Goal: Download file/media

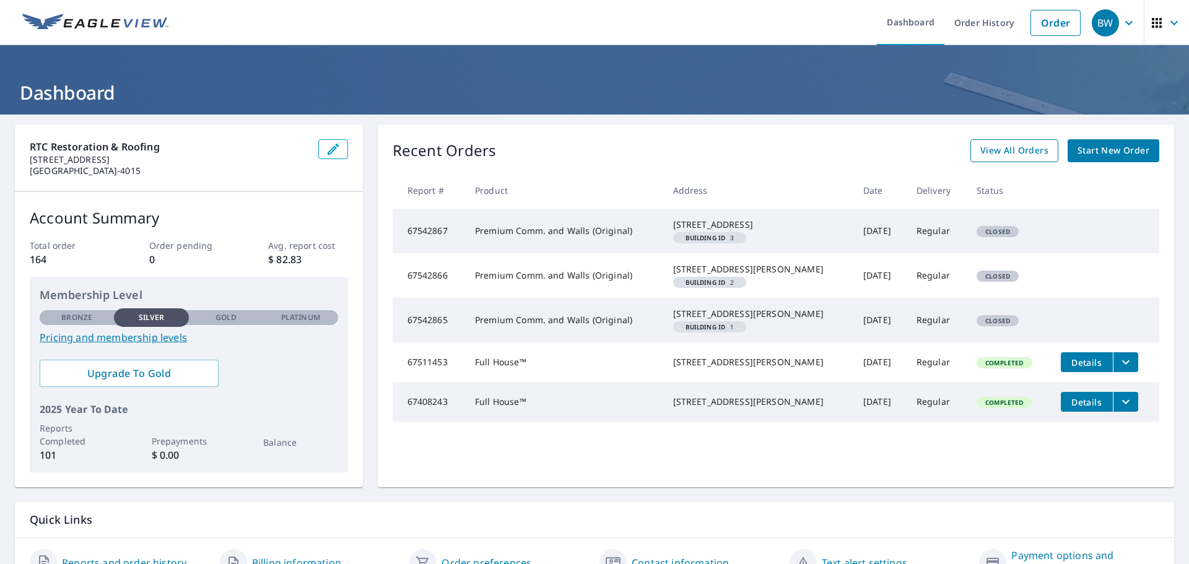
click at [1017, 152] on span "View All Orders" at bounding box center [1014, 150] width 68 height 15
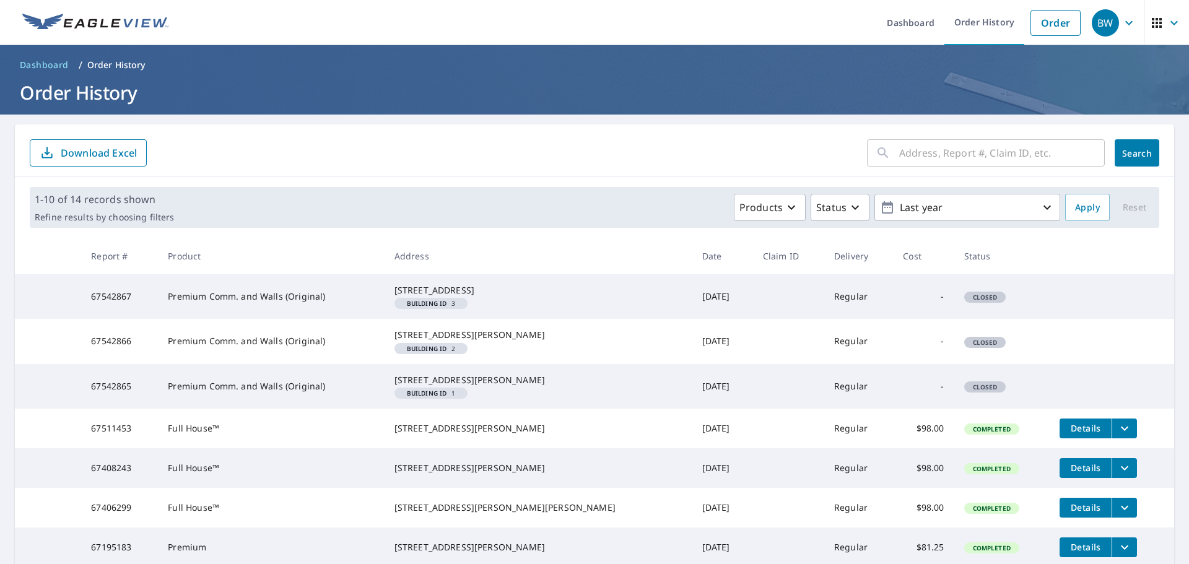
click at [903, 154] on input "text" at bounding box center [1002, 153] width 206 height 35
type input "10040"
click at [1128, 153] on span "Search" at bounding box center [1136, 153] width 25 height 12
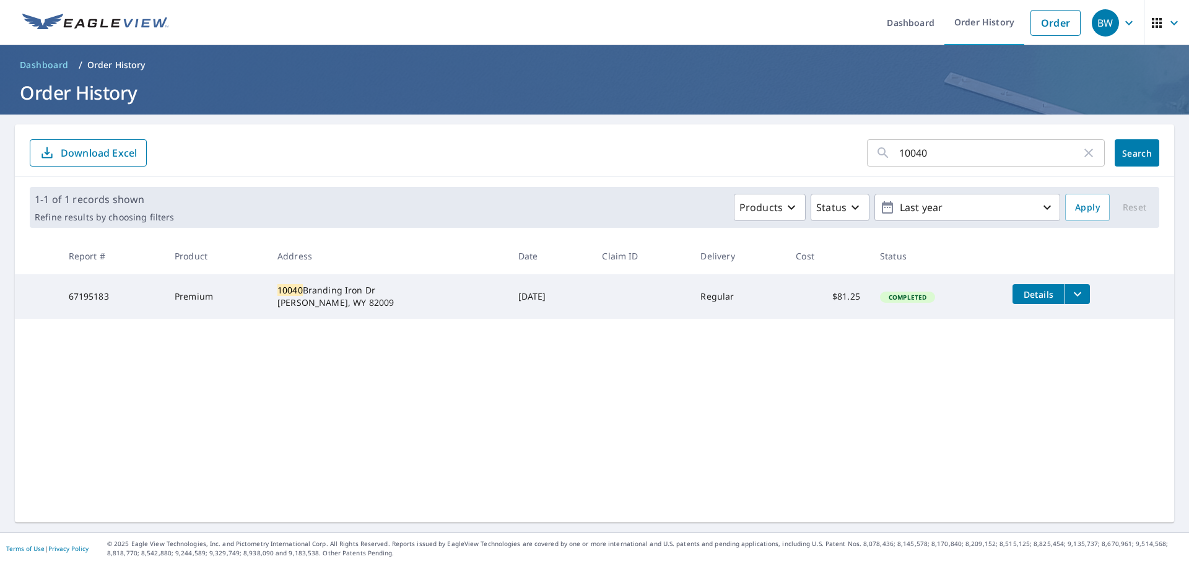
click at [1076, 295] on icon "filesDropdownBtn-67195183" at bounding box center [1077, 294] width 15 height 15
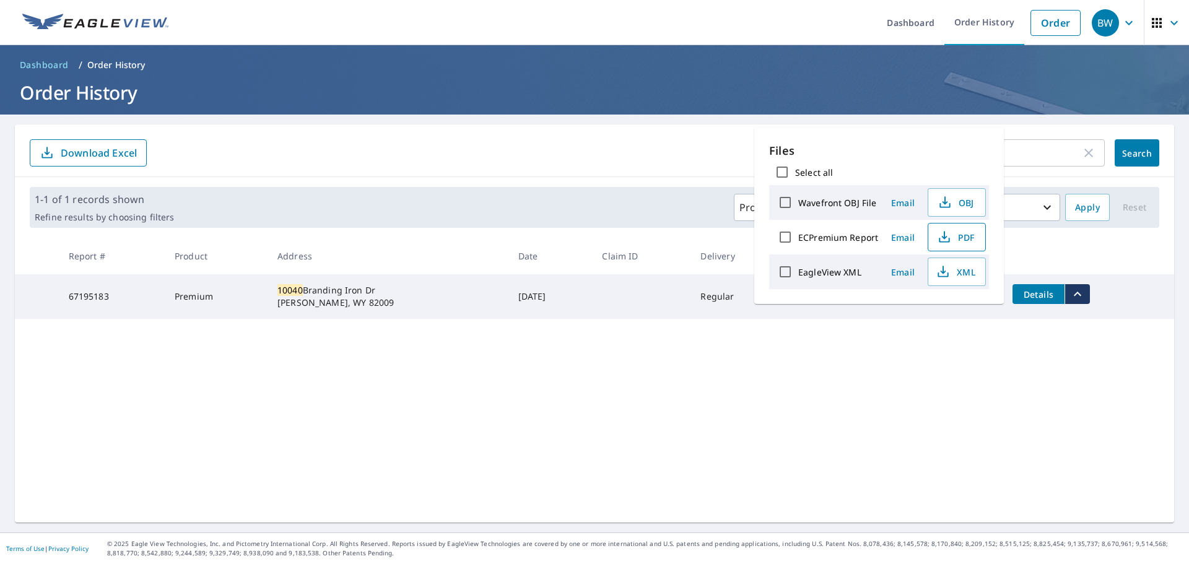
click at [956, 232] on span "PDF" at bounding box center [956, 237] width 40 height 15
click at [955, 272] on span "XML" at bounding box center [956, 271] width 40 height 15
click at [840, 53] on header "Dashboard / Order History Order History" at bounding box center [594, 79] width 1189 height 69
